Goal: Find specific page/section: Find specific page/section

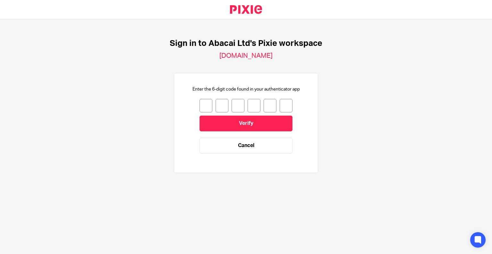
click at [204, 102] on input "number" at bounding box center [206, 105] width 13 height 13
type input "9"
type input "7"
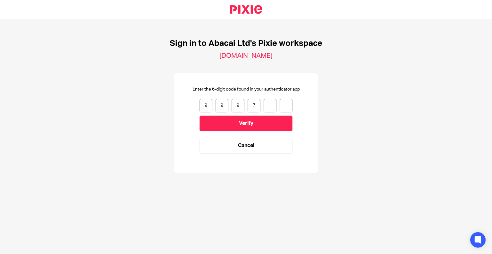
type input "8"
type input "6"
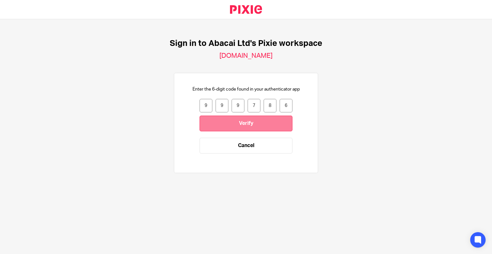
click at [245, 124] on input "Verify" at bounding box center [246, 123] width 93 height 16
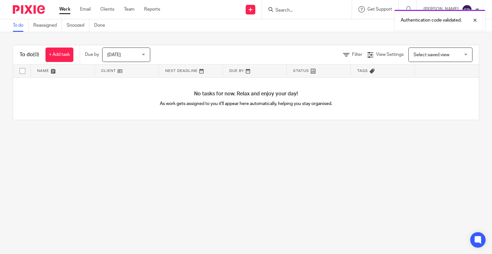
click at [309, 11] on div "Authentication code validated." at bounding box center [366, 18] width 240 height 24
drag, startPoint x: 309, startPoint y: 11, endPoint x: 305, endPoint y: 9, distance: 4.2
click at [305, 9] on div "Authentication code validated." at bounding box center [366, 18] width 240 height 24
click at [478, 18] on div at bounding box center [470, 20] width 17 height 8
click at [307, 13] on form at bounding box center [309, 9] width 68 height 8
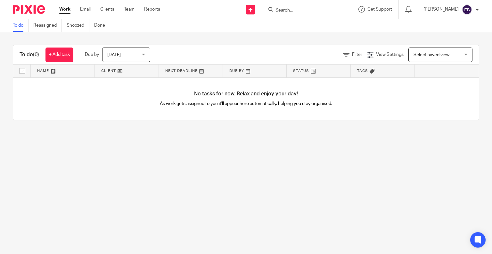
click at [303, 9] on input "Search" at bounding box center [304, 11] width 58 height 6
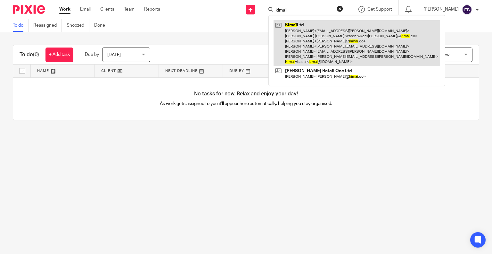
type input "kimai"
click at [341, 44] on link at bounding box center [357, 43] width 167 height 46
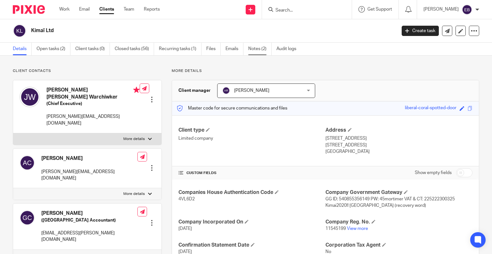
click at [255, 52] on link "Notes (2)" at bounding box center [259, 49] width 23 height 12
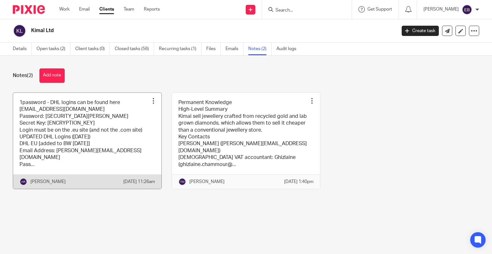
click at [101, 139] on link at bounding box center [87, 141] width 148 height 96
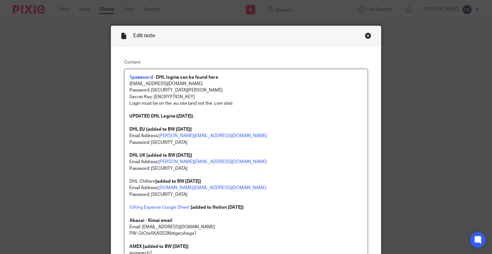
scroll to position [32, 0]
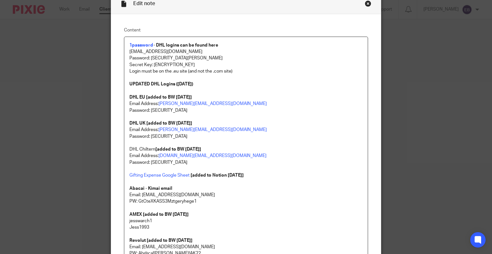
click at [199, 164] on p "Password: [SECURITY_DATA]" at bounding box center [246, 162] width 234 height 6
click at [197, 160] on p "Password: zcz5trj3fjt-ydy6MCY" at bounding box center [246, 162] width 234 height 6
